Goal: Transaction & Acquisition: Purchase product/service

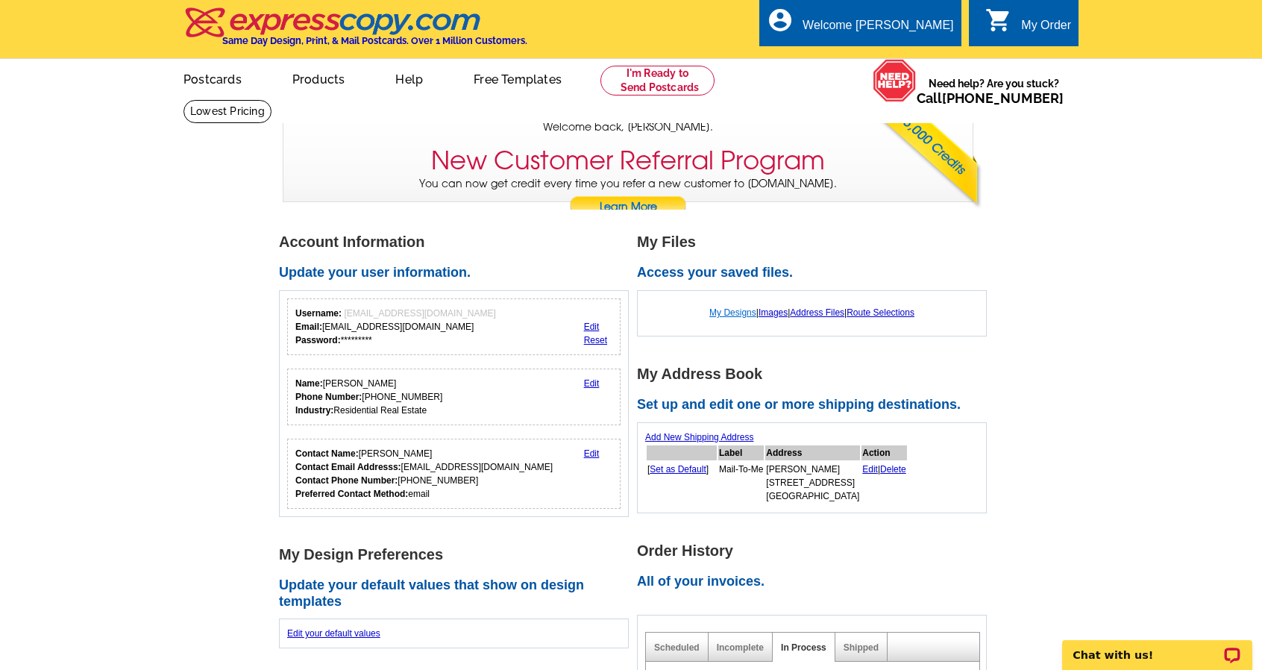
click at [718, 310] on link "My Designs" at bounding box center [732, 312] width 47 height 10
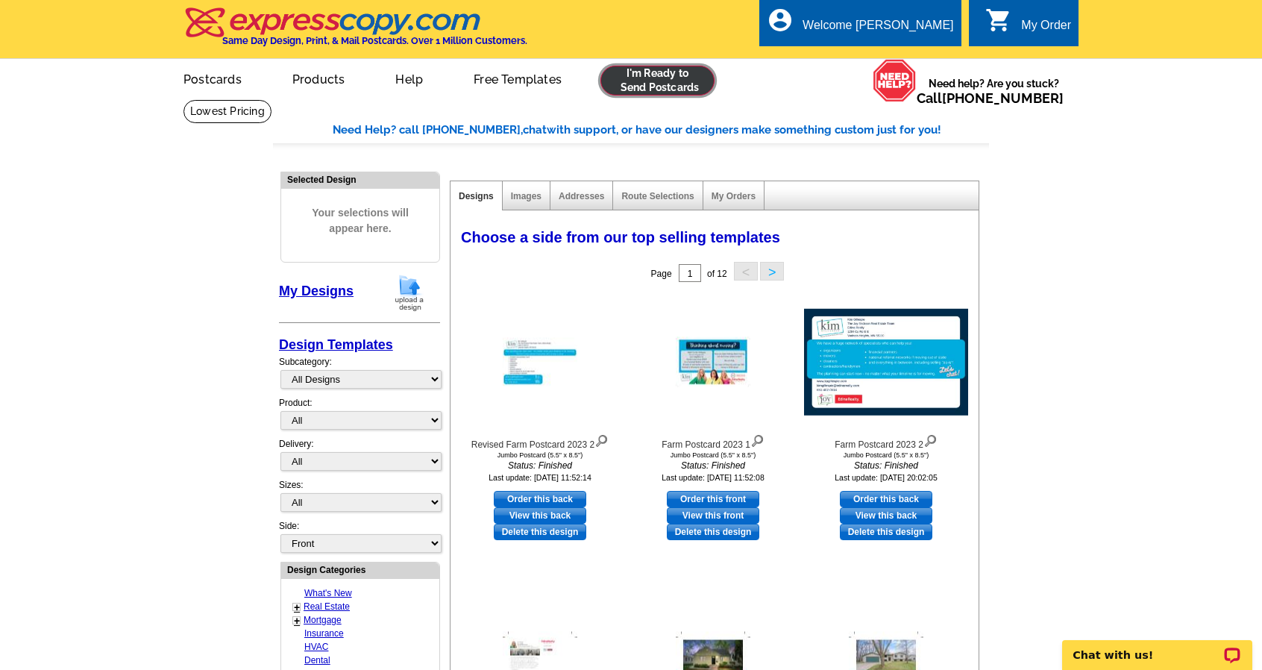
click at [632, 83] on link at bounding box center [658, 81] width 114 height 30
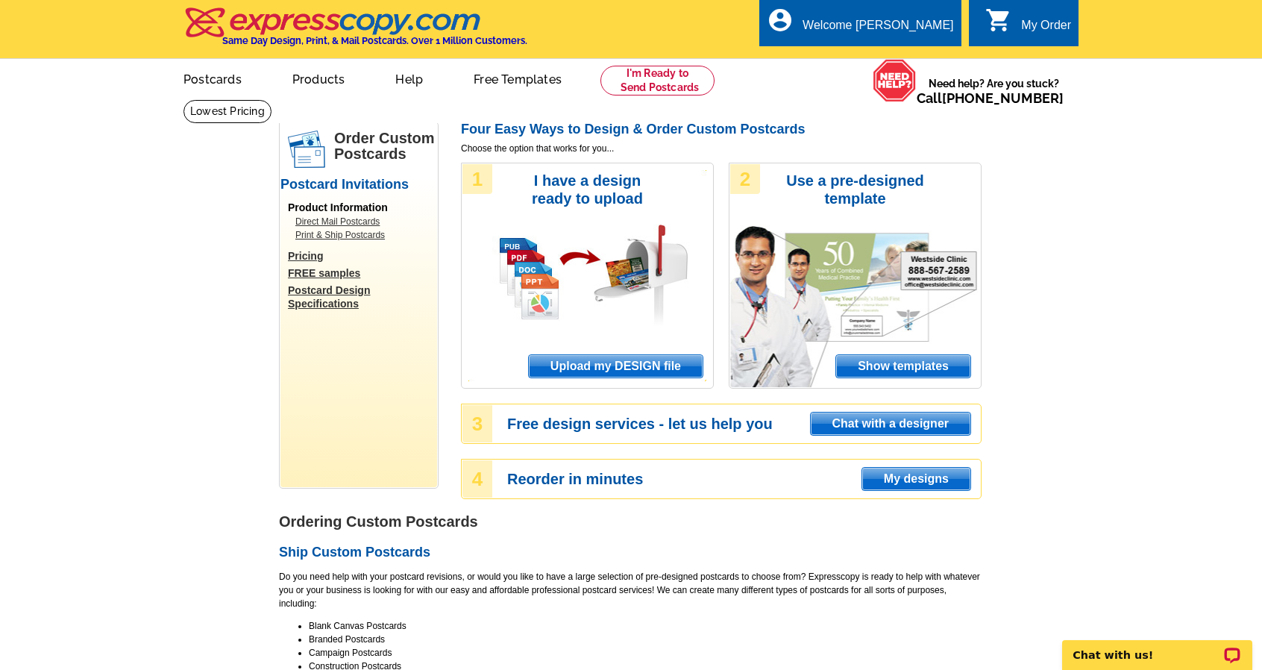
click at [646, 367] on span "Upload my DESIGN file" at bounding box center [616, 366] width 174 height 22
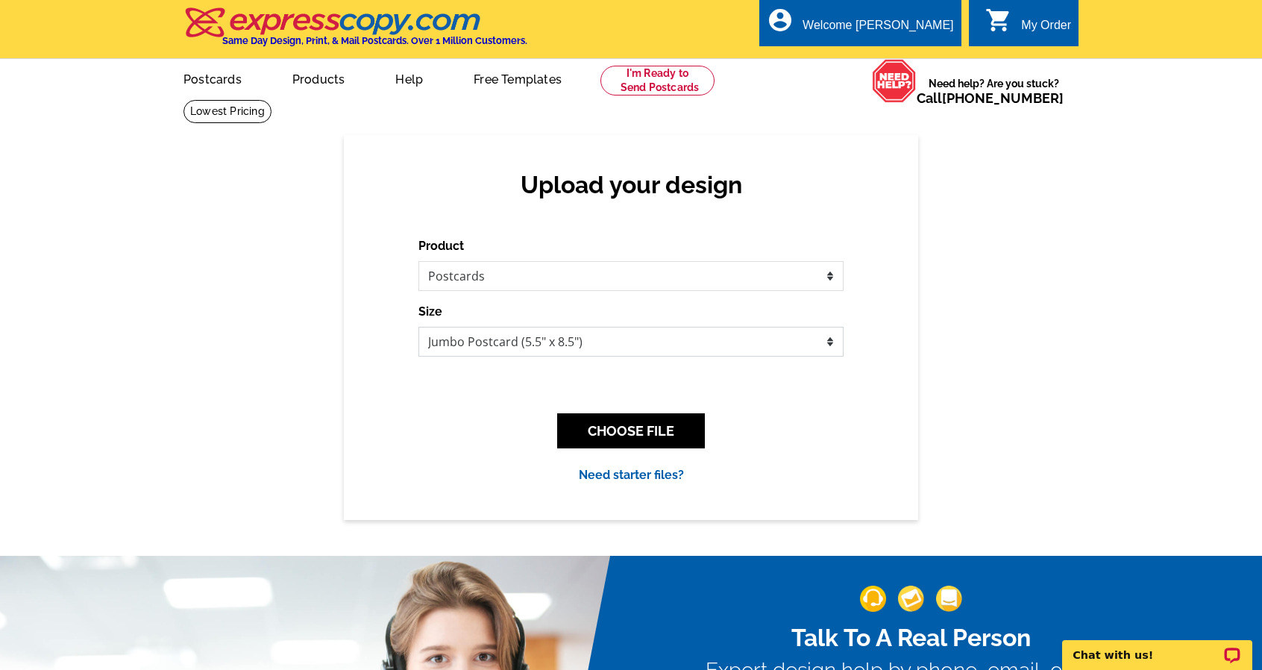
click at [573, 344] on select "Jumbo Postcard (5.5" x 8.5") Regular Postcard (4.25" x 5.6") Panoramic Postcard…" at bounding box center [631, 342] width 425 height 30
select select "1"
click at [419, 328] on select "Jumbo Postcard (5.5" x 8.5") Regular Postcard (4.25" x 5.6") Panoramic Postcard…" at bounding box center [631, 342] width 425 height 30
click at [627, 433] on button "CHOOSE FILE" at bounding box center [631, 430] width 148 height 35
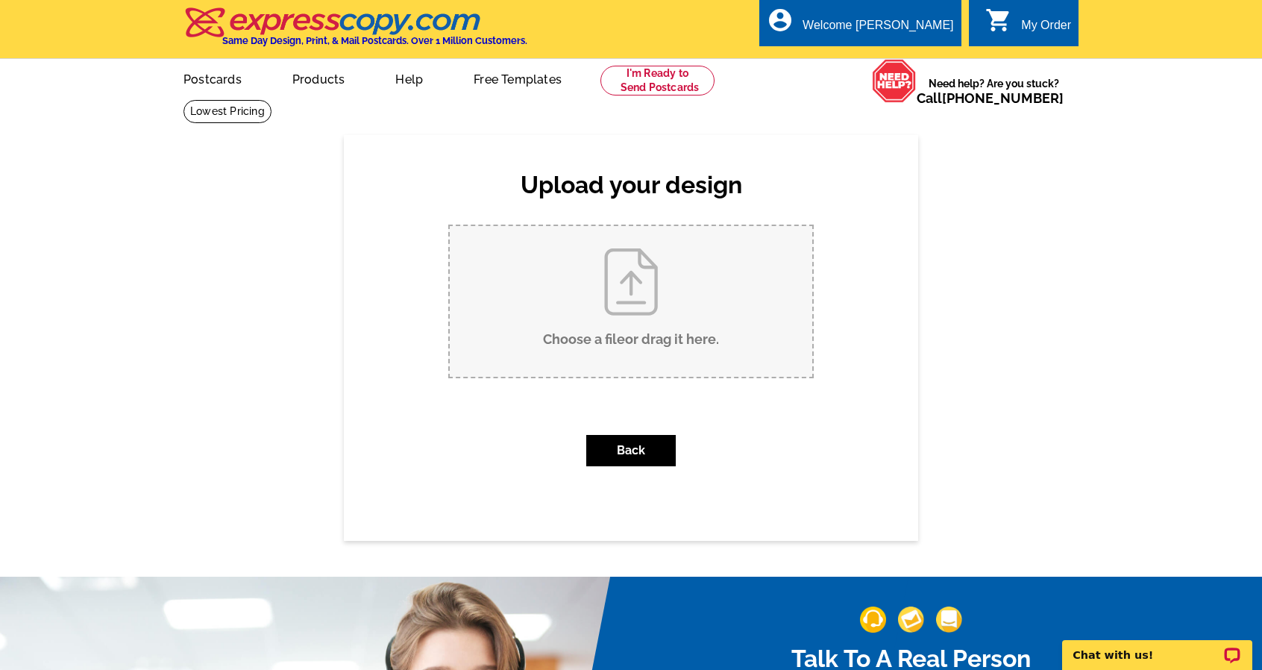
click at [645, 283] on input "Choose a file or drag it here ." at bounding box center [631, 301] width 363 height 151
type input "C:\fakepath\Pink and White Cute Simple Illustrated Fall Back Daylight Saving Ti…"
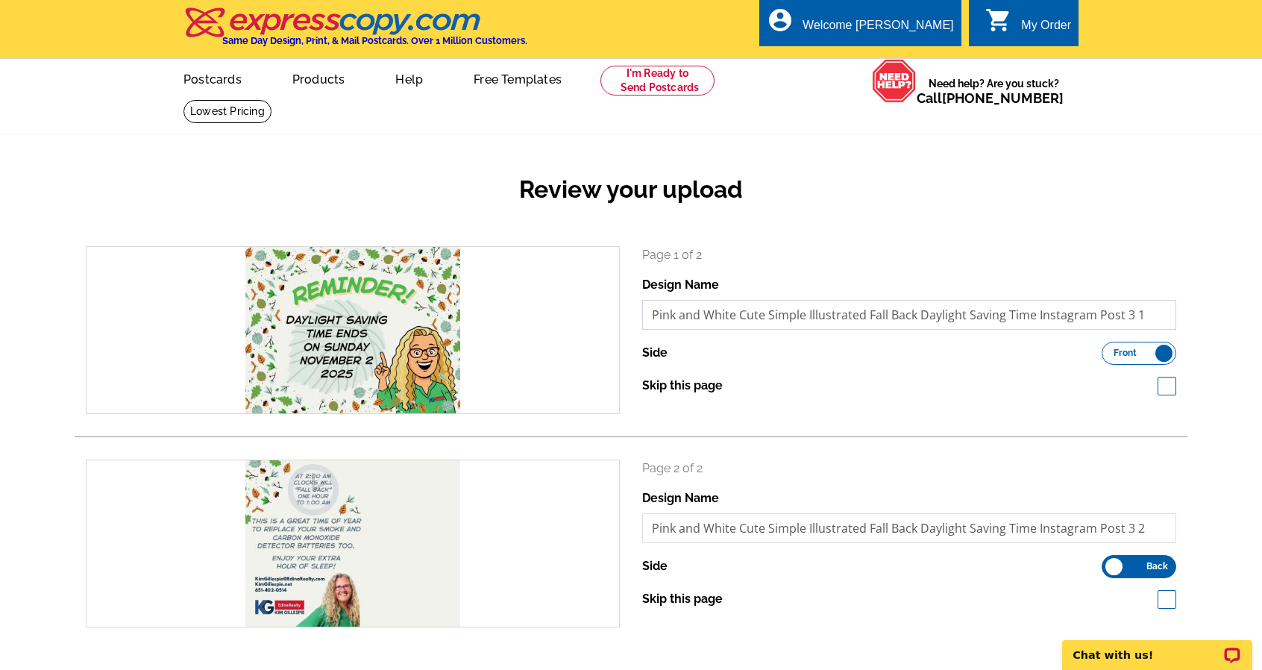
click at [895, 320] on input "Pink and White Cute Simple Illustrated Fall Back Daylight Saving Time Instagram…" at bounding box center [909, 315] width 534 height 30
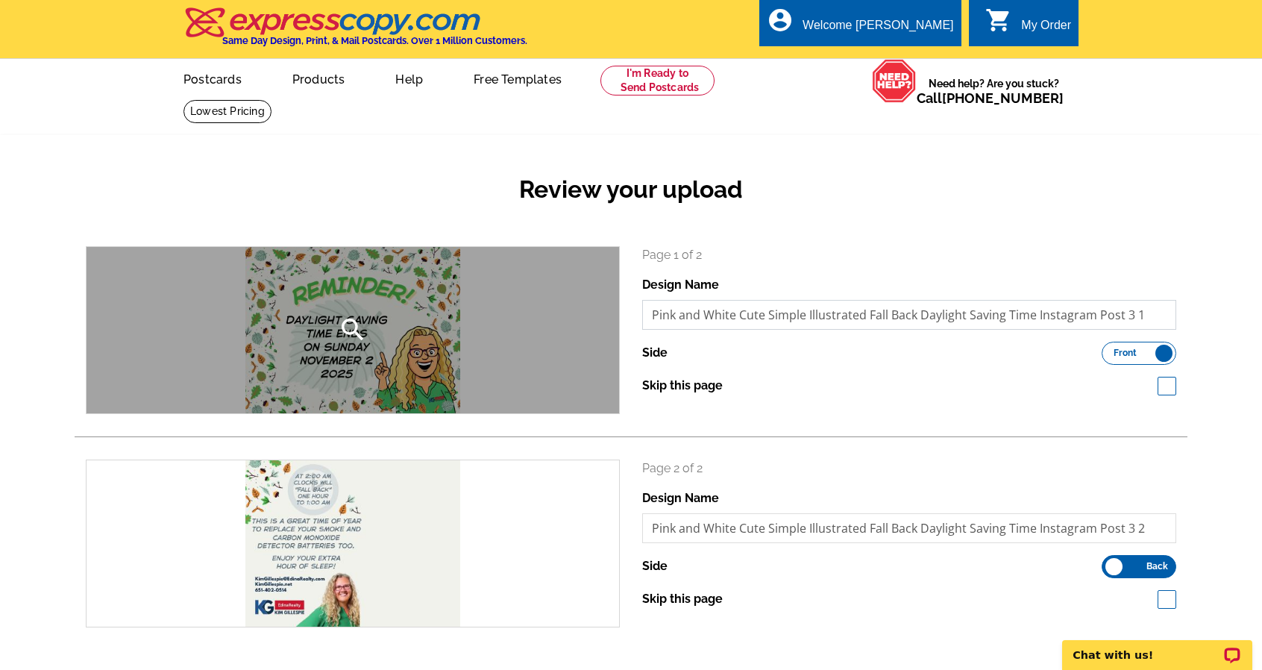
drag, startPoint x: 865, startPoint y: 319, endPoint x: 609, endPoint y: 311, distance: 256.8
click at [609, 311] on div "search Page 1 of 2 Design Name Pink and White Cute Simple Illustrated Fall Back…" at bounding box center [631, 330] width 1113 height 168
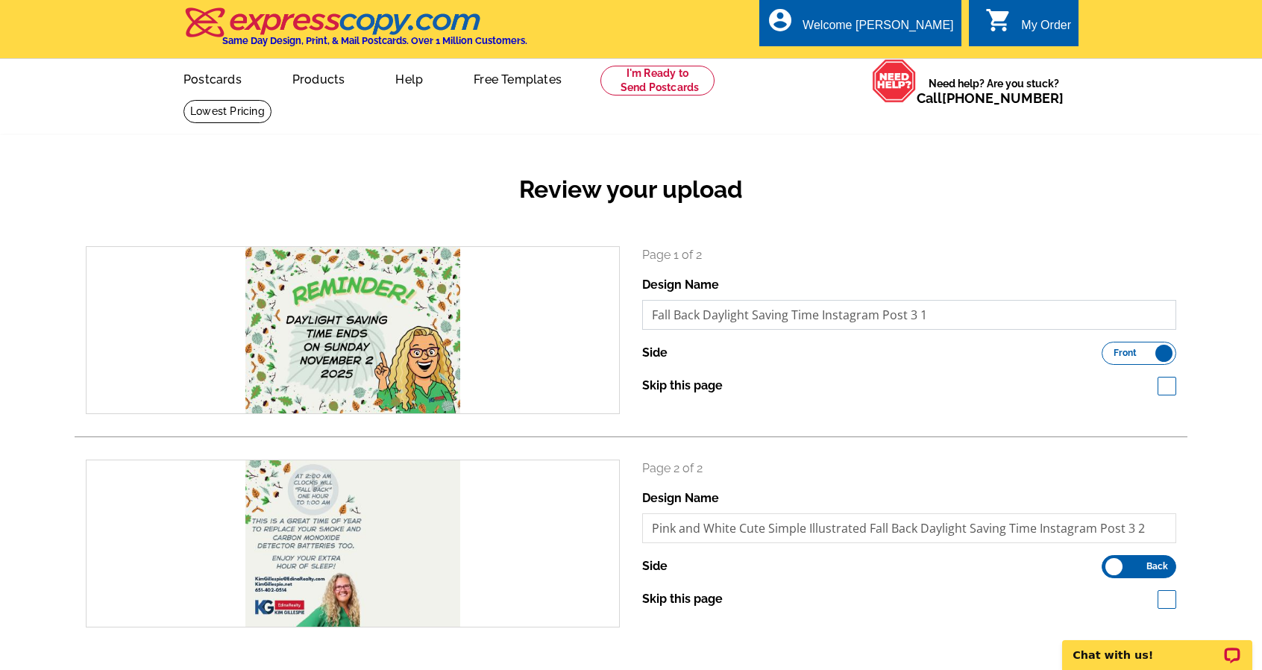
drag, startPoint x: 824, startPoint y: 316, endPoint x: 1087, endPoint y: 305, distance: 263.6
click at [1092, 314] on input "Fall Back Daylight Saving Time Instagram Post 3 1" at bounding box center [909, 315] width 534 height 30
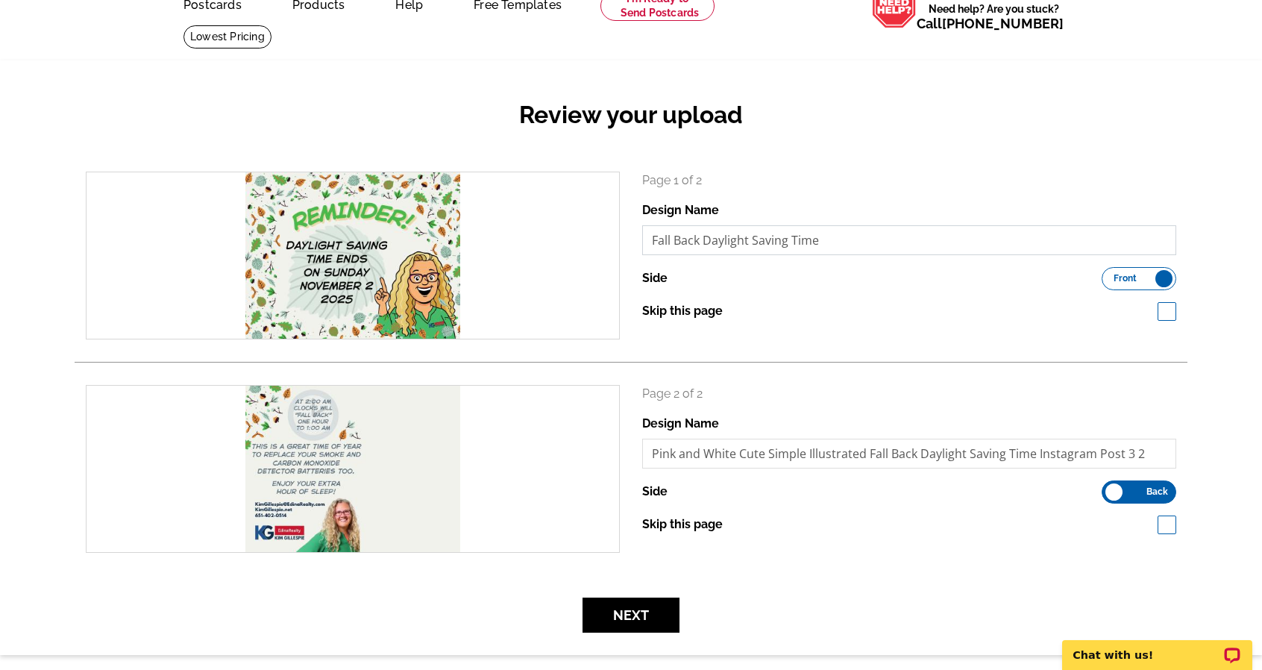
type input "Fall Back Daylight Saving Time"
click at [890, 455] on input "Pink and White Cute Simple Illustrated Fall Back Daylight Saving Time Instagram…" at bounding box center [909, 454] width 534 height 30
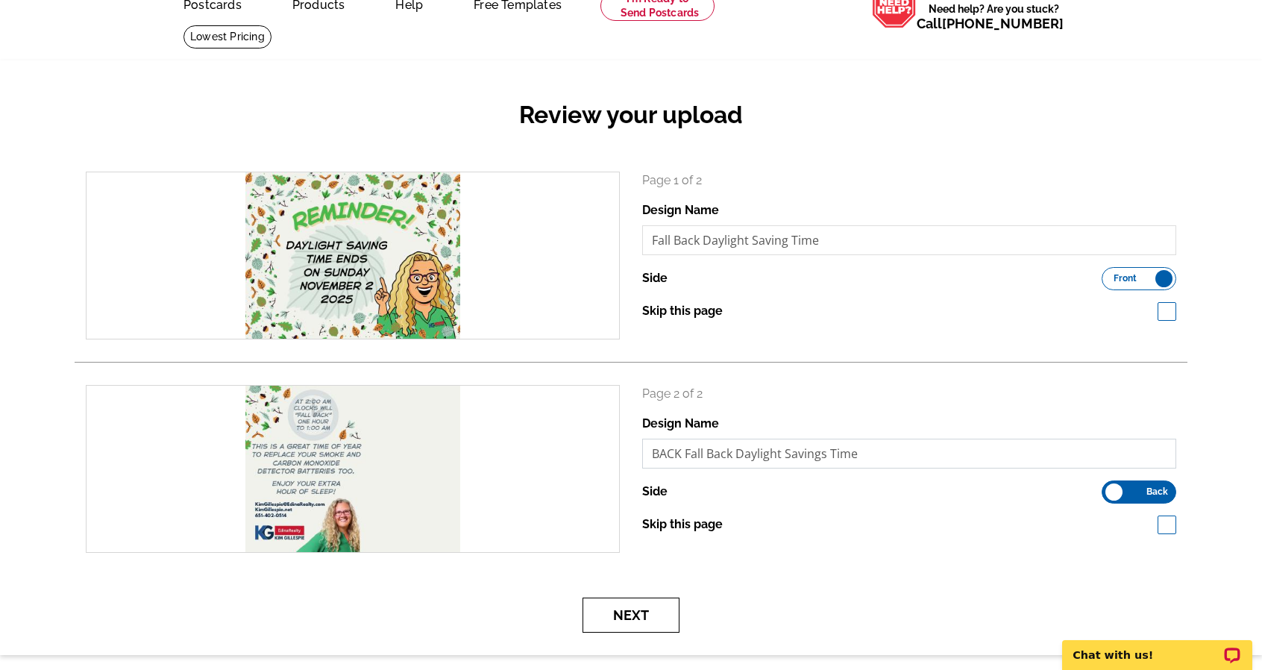
type input "BACK Fall Back Daylight Savings Time"
click at [633, 617] on button "Next" at bounding box center [631, 615] width 97 height 35
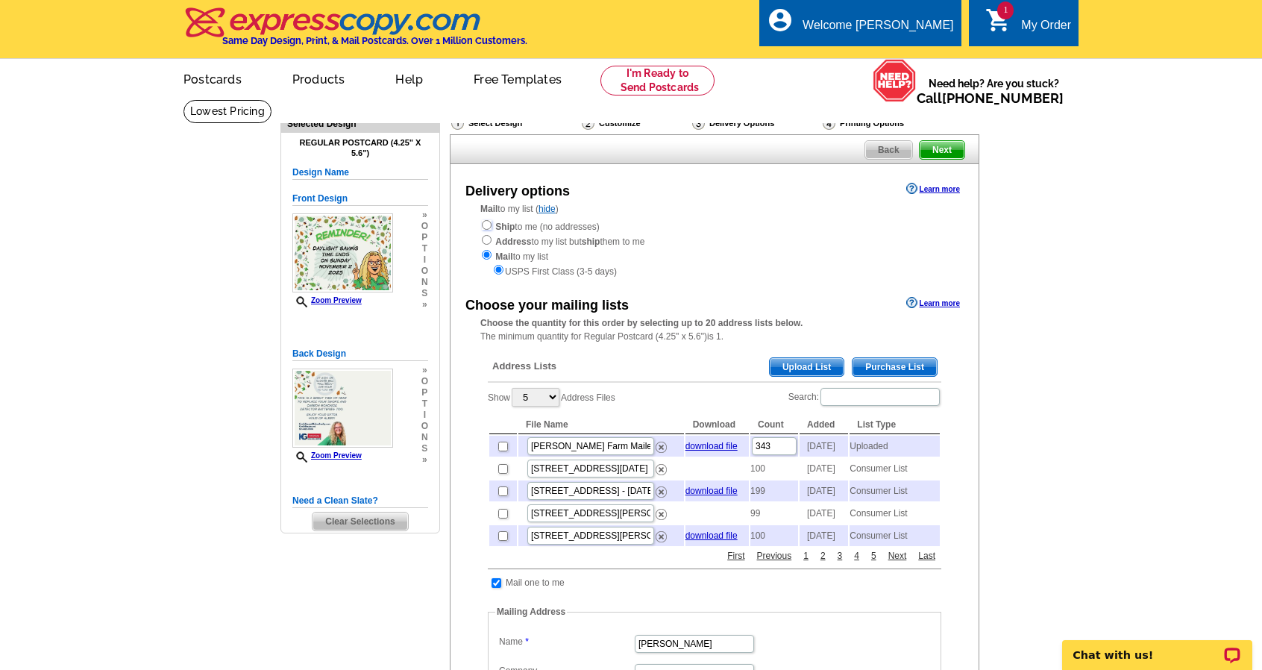
click at [488, 225] on input "radio" at bounding box center [487, 225] width 10 height 10
radio input "true"
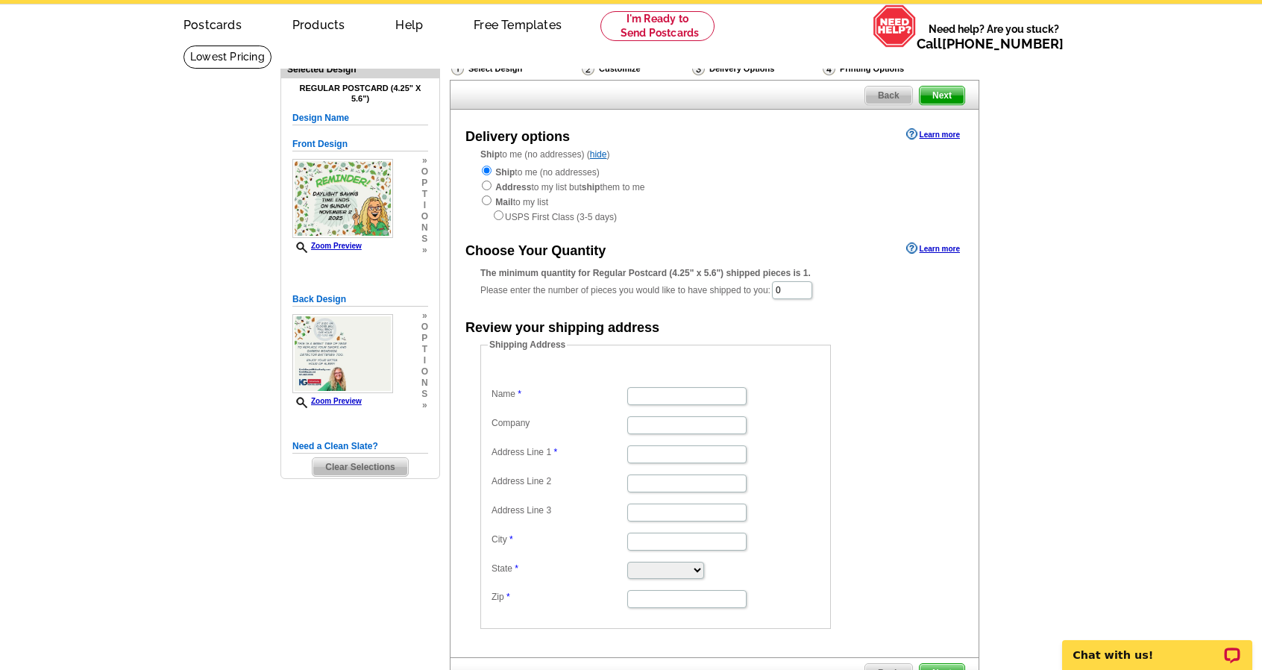
scroll to position [75, 0]
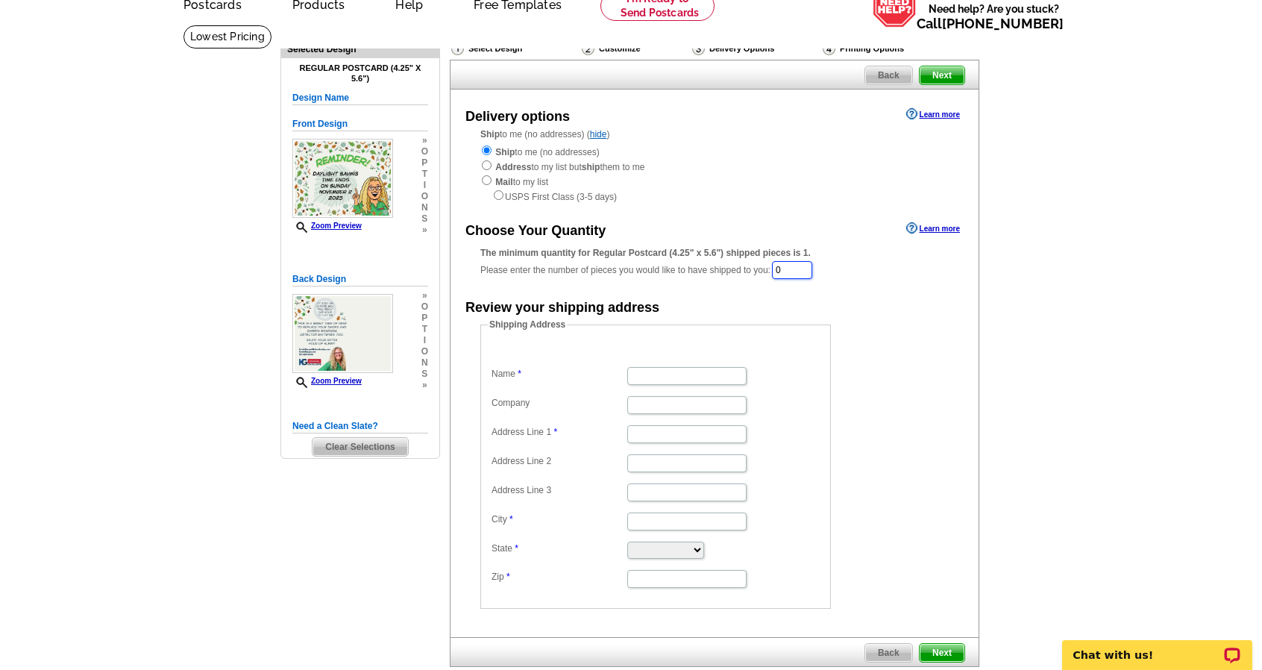
click at [809, 274] on input "0" at bounding box center [792, 270] width 40 height 18
type input "275"
click at [660, 378] on input "Name" at bounding box center [686, 378] width 119 height 18
type input "Kim Gillespie"
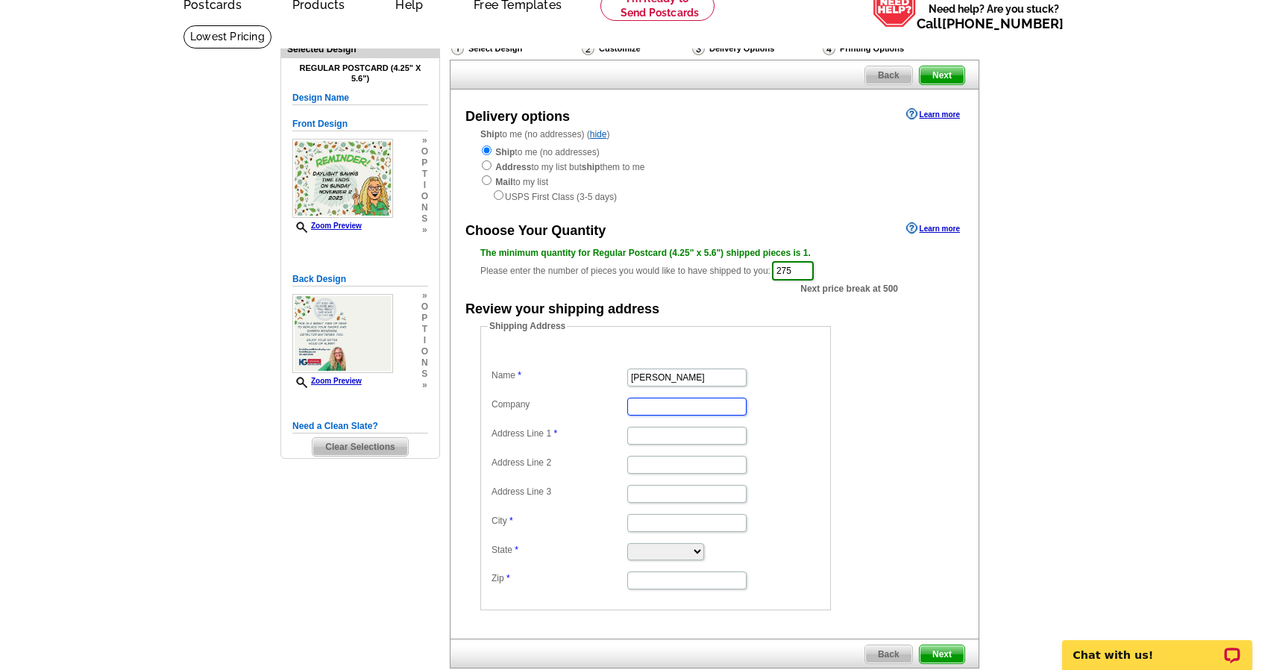
type input "KAGillespie, LLC"
type input "4859 Sandra Lane"
type input "White Bear Lake"
select select "MN"
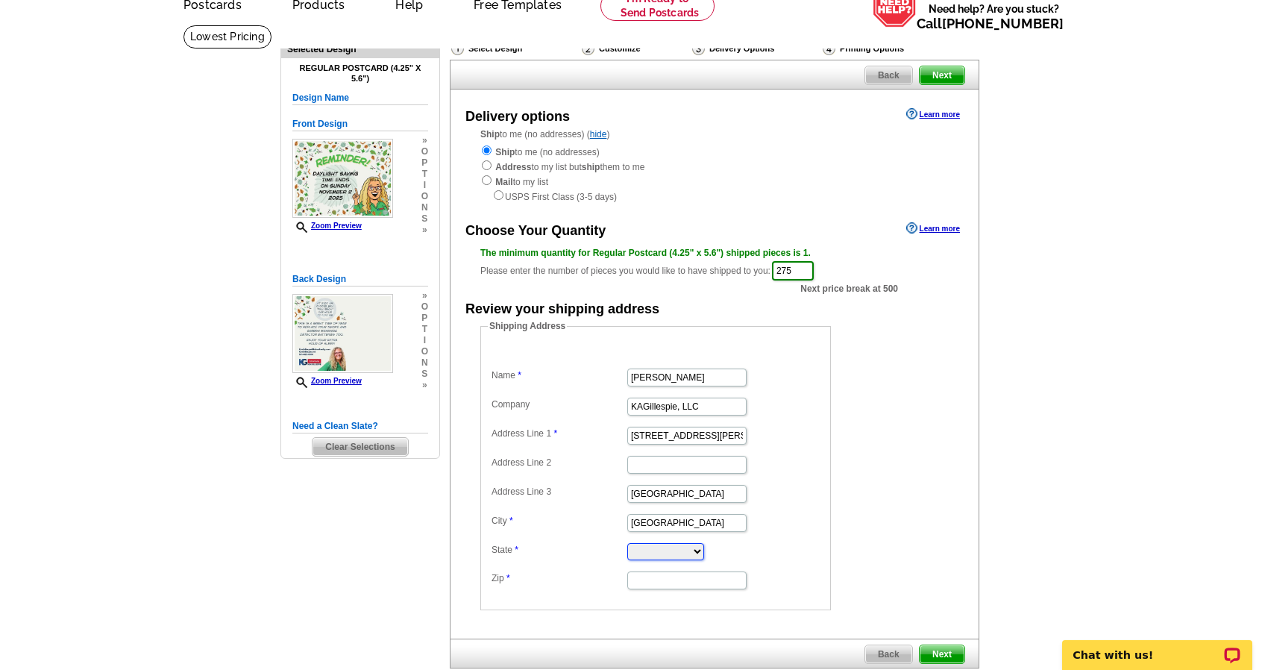
type input "55110"
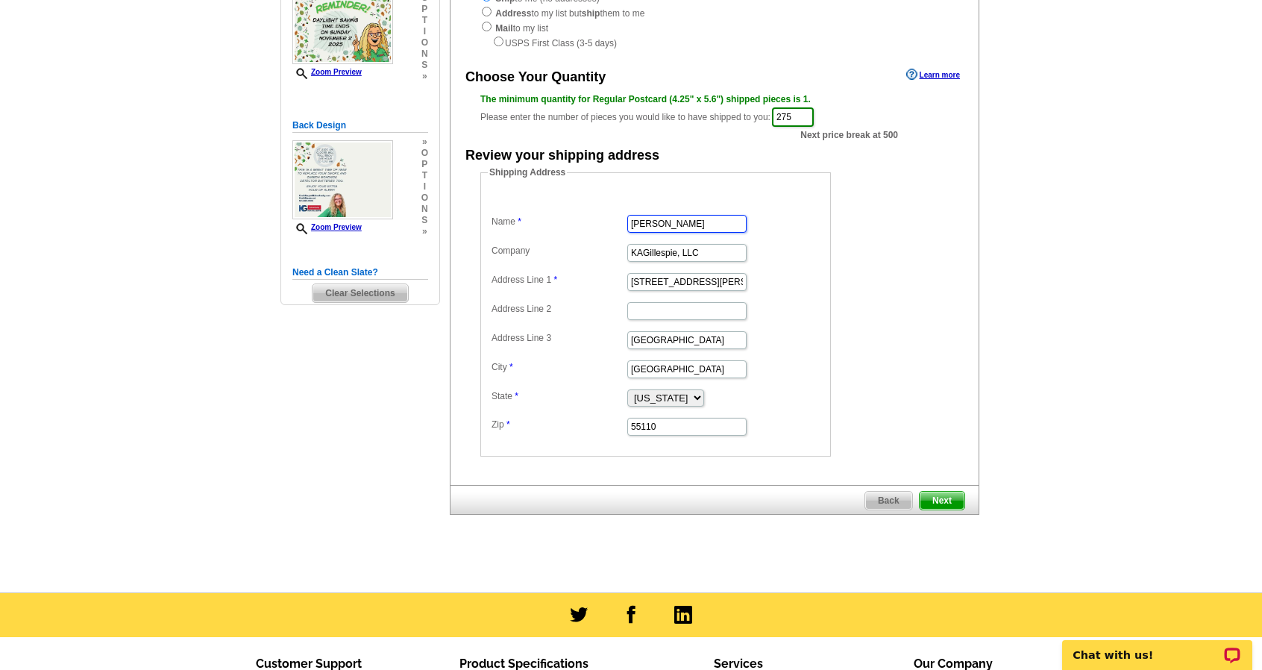
scroll to position [298, 0]
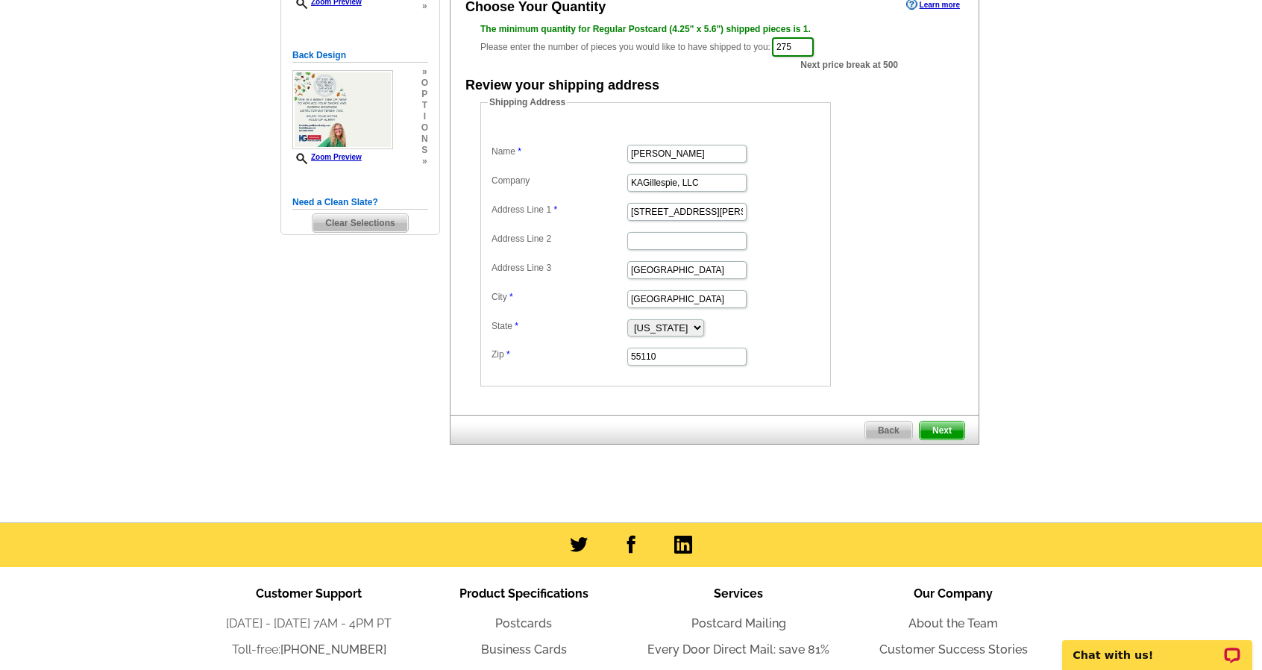
click at [935, 423] on span "Next" at bounding box center [942, 431] width 45 height 18
